Goal: Communication & Community: Answer question/provide support

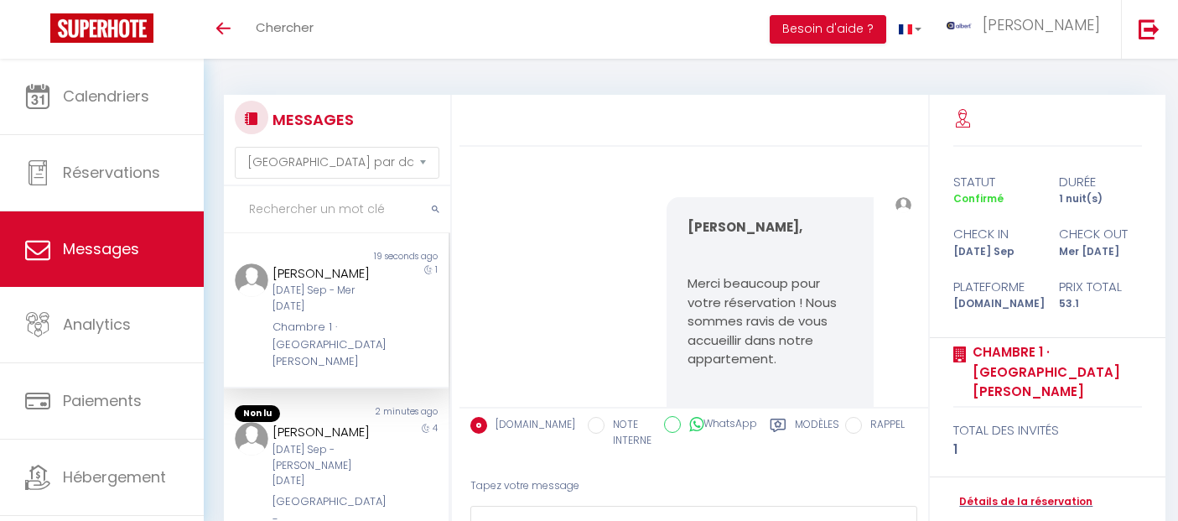
select select "message"
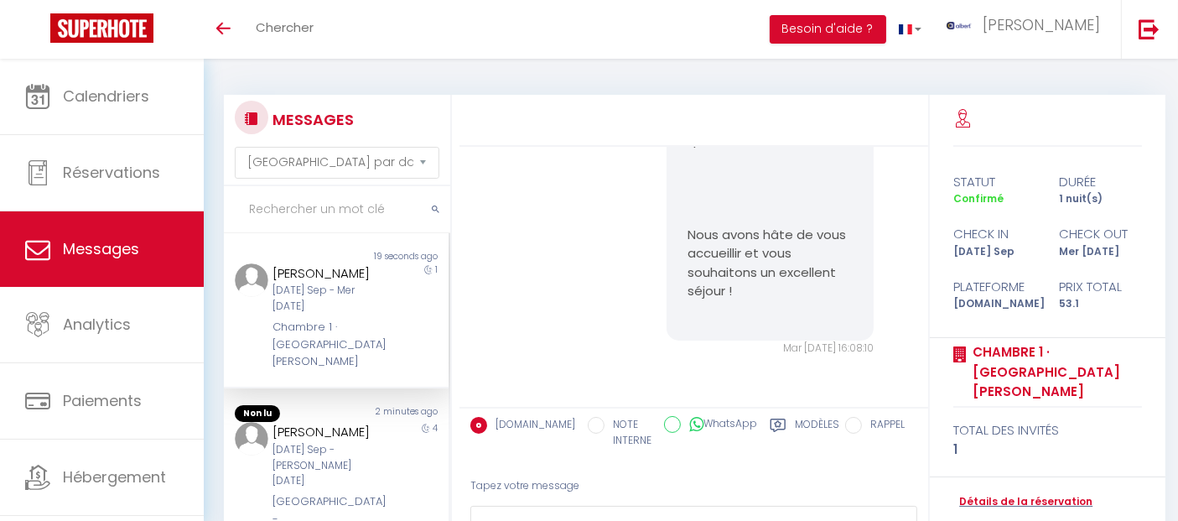
click at [362, 203] on input "text" at bounding box center [337, 209] width 226 height 47
paste input "[PERSON_NAME]"
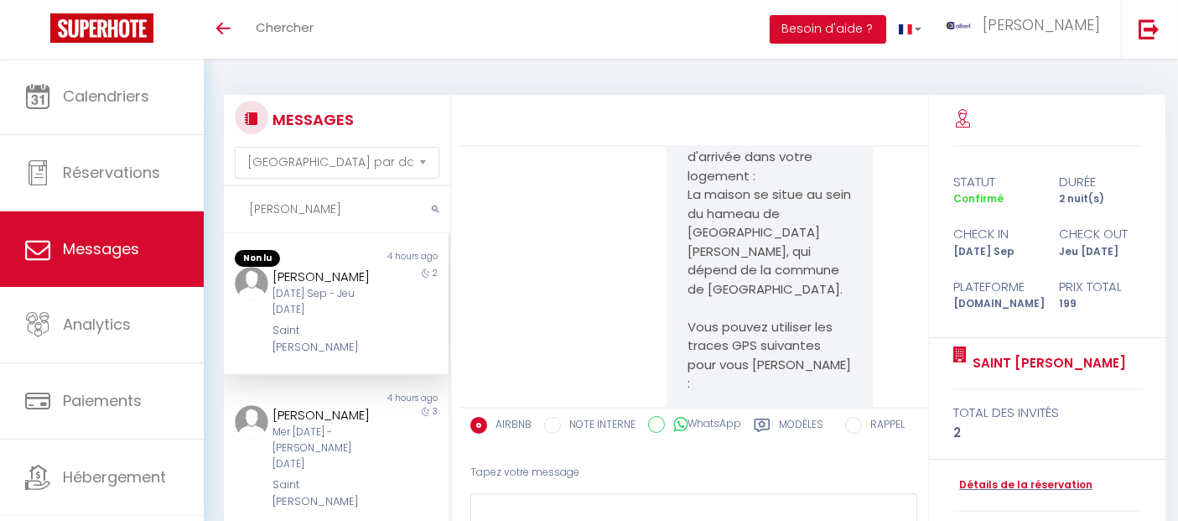
scroll to position [3663, 0]
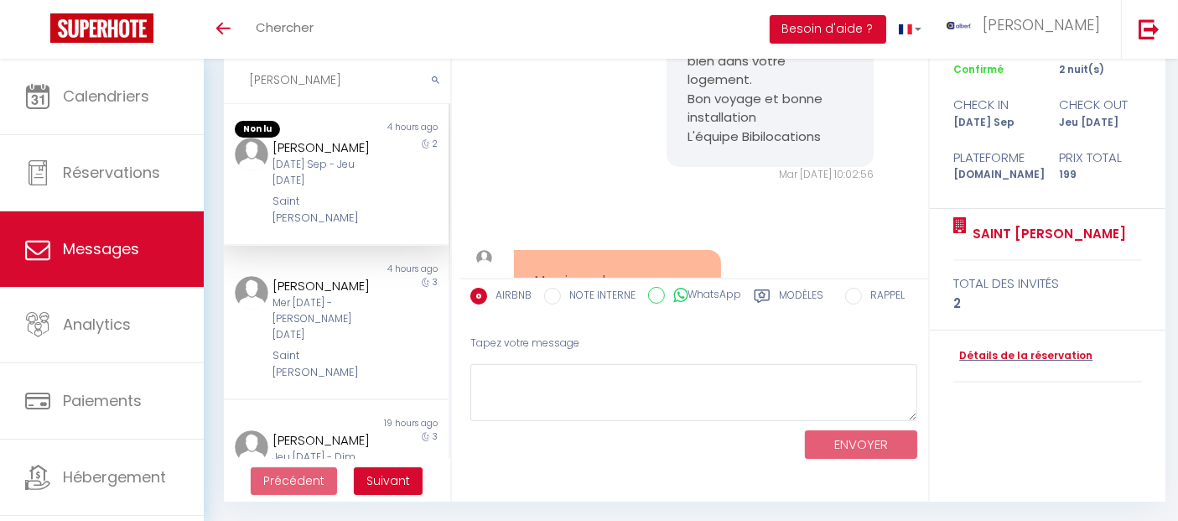
scroll to position [5285, 0]
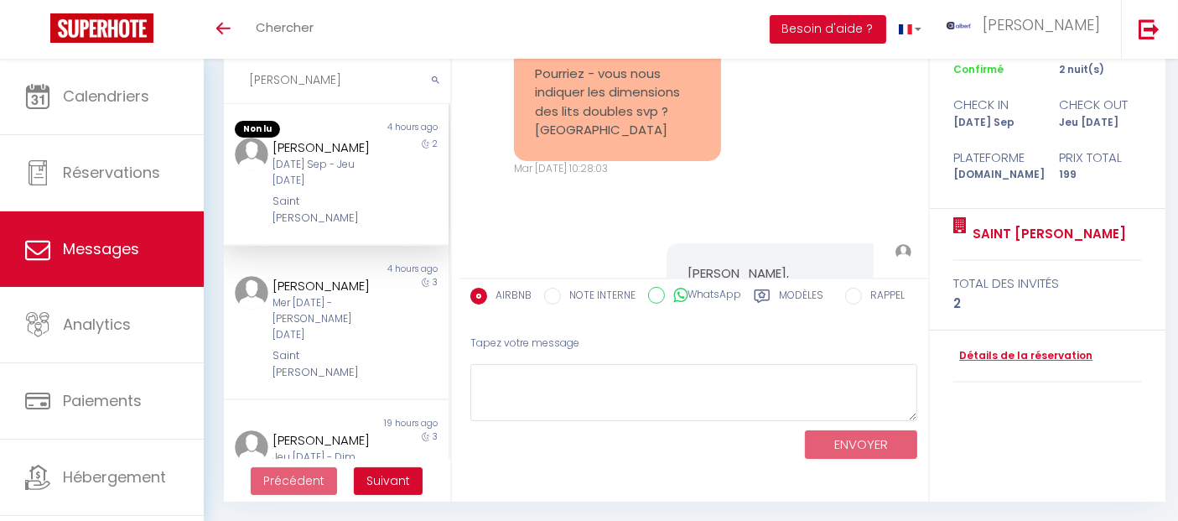
drag, startPoint x: 675, startPoint y: 314, endPoint x: 822, endPoint y: 119, distance: 243.6
copy pre "Cher Sandra Nous avons bien réceptionné votre caution 😉 Voici les instructions …"
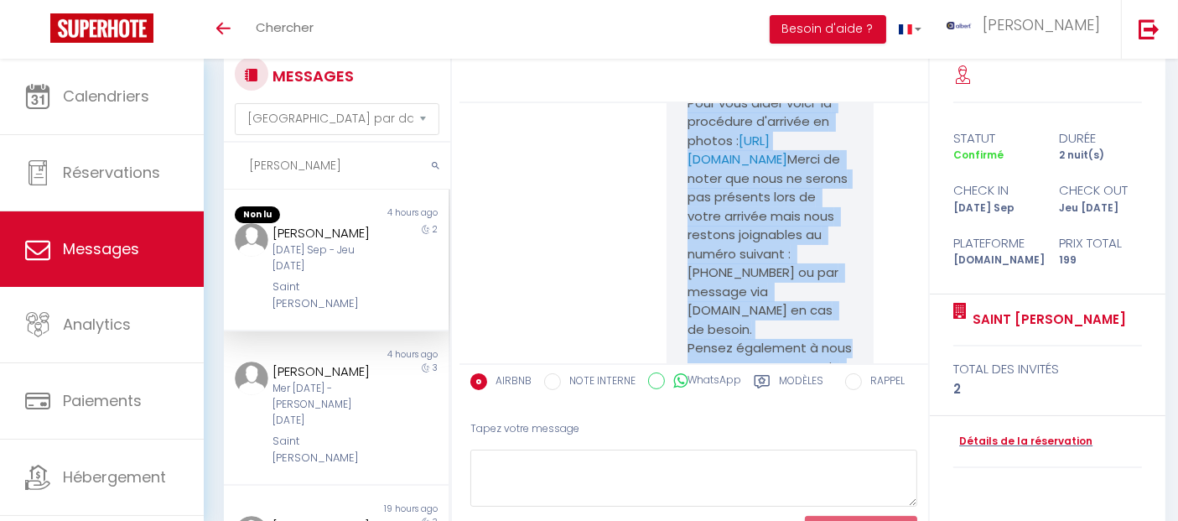
scroll to position [0, 0]
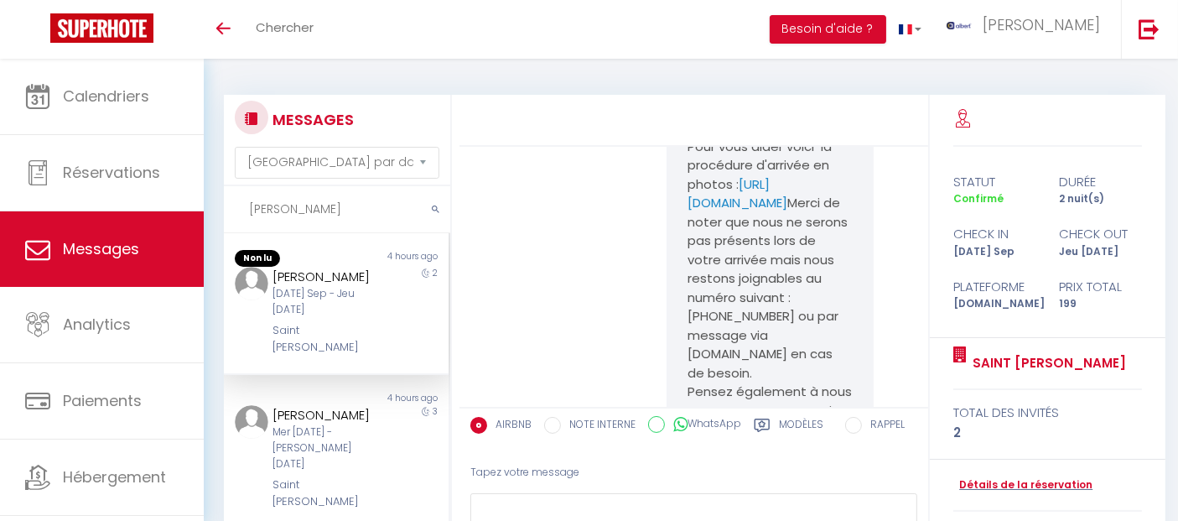
drag, startPoint x: 362, startPoint y: 202, endPoint x: 208, endPoint y: 197, distance: 154.3
click at [208, 197] on div "MESSAGES Trier par date de réservation Trier par date de message Norgard Non lu…" at bounding box center [691, 355] width 974 height 592
paste input "Mehmet"
type input "Mehmet"
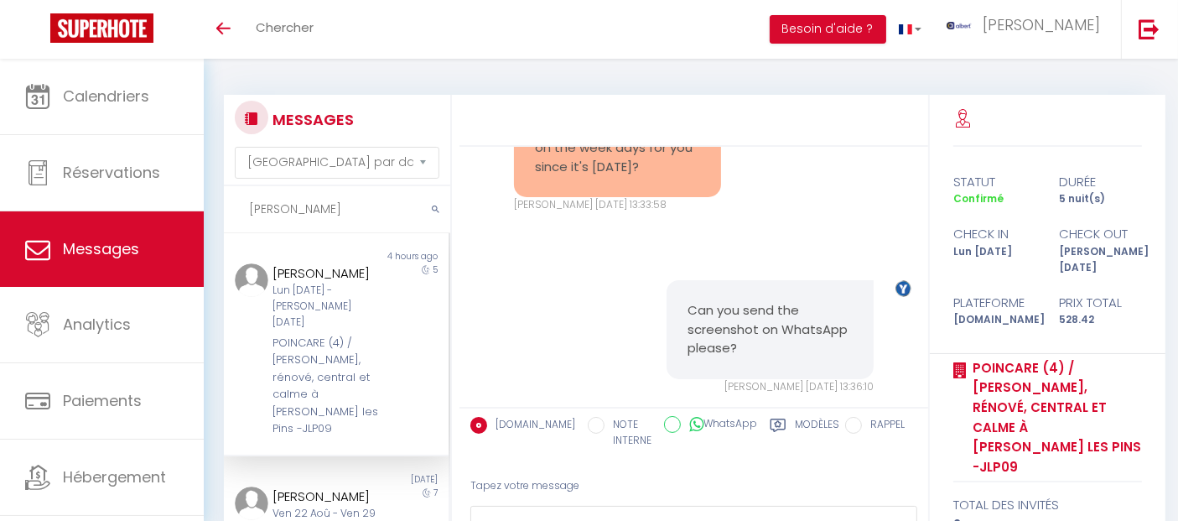
scroll to position [16006, 0]
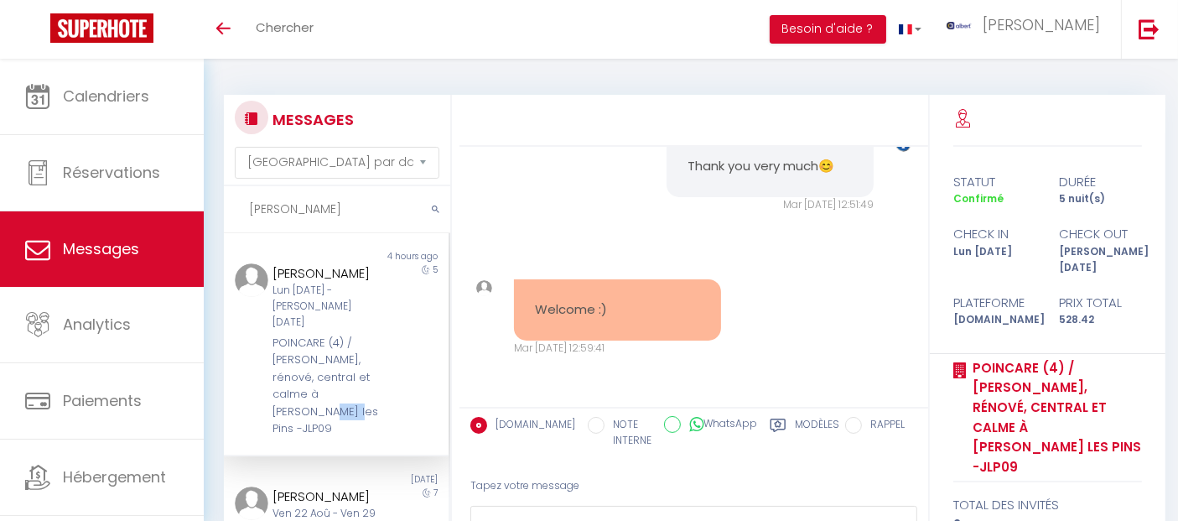
drag, startPoint x: 319, startPoint y: 395, endPoint x: 266, endPoint y: 392, distance: 52.9
click at [266, 392] on div "Mehmet Kabak Lun 08 Sep - Sam 13 Sep POINCARE (4) / Lumineux, rénové, central e…" at bounding box center [327, 350] width 131 height 174
copy div "JLP09"
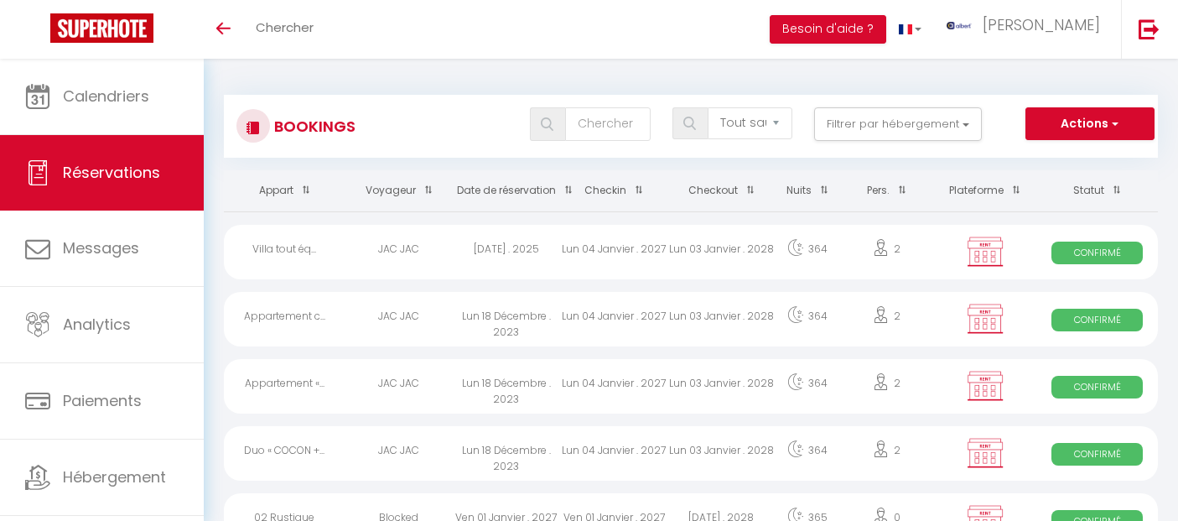
select select "not_cancelled"
